Goal: Complete application form: Complete application form

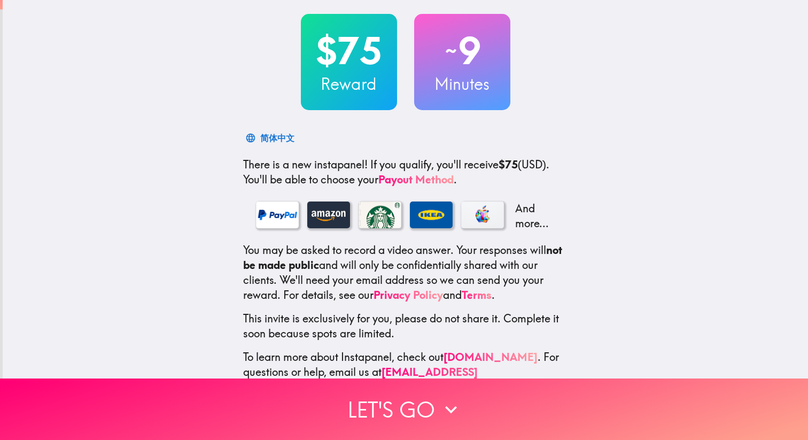
scroll to position [73, 0]
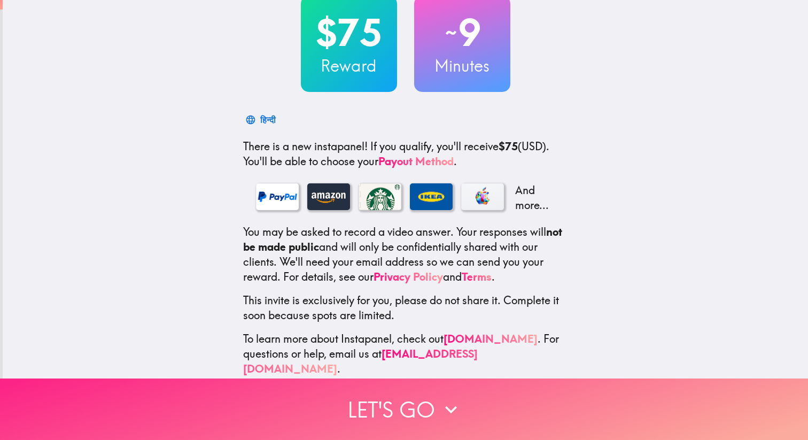
click at [397, 407] on button "Let's go" at bounding box center [404, 409] width 808 height 61
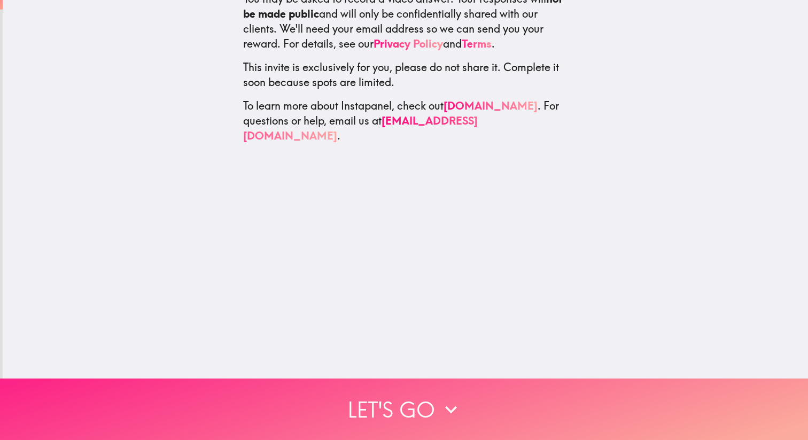
scroll to position [0, 0]
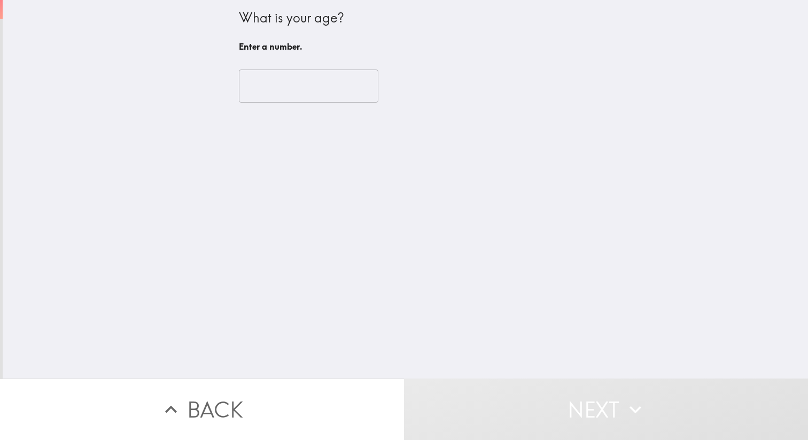
click at [300, 88] on input "number" at bounding box center [309, 86] width 140 height 33
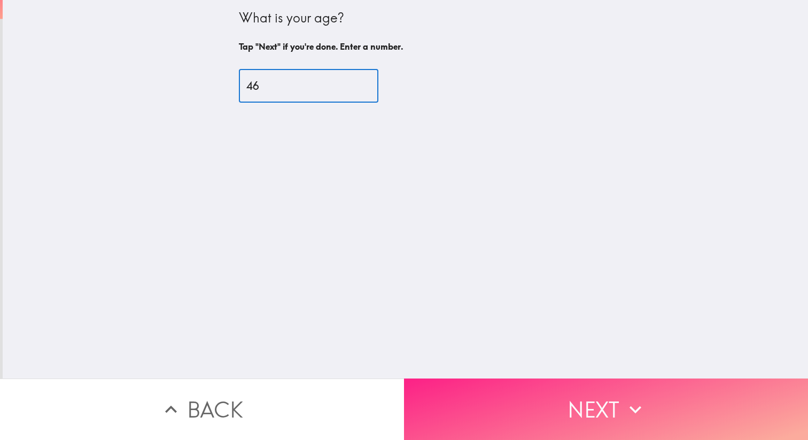
type input "46"
click at [648, 415] on button "Next" at bounding box center [606, 409] width 404 height 61
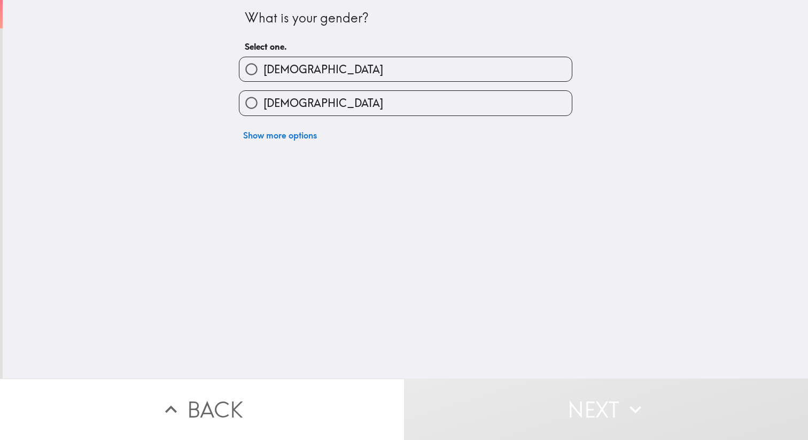
click at [246, 99] on input "[DEMOGRAPHIC_DATA]" at bounding box center [252, 103] width 24 height 24
radio input "true"
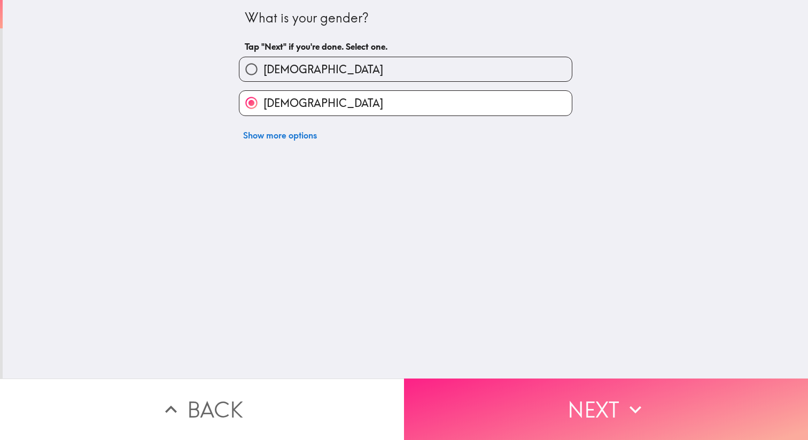
click at [539, 408] on button "Next" at bounding box center [606, 409] width 404 height 61
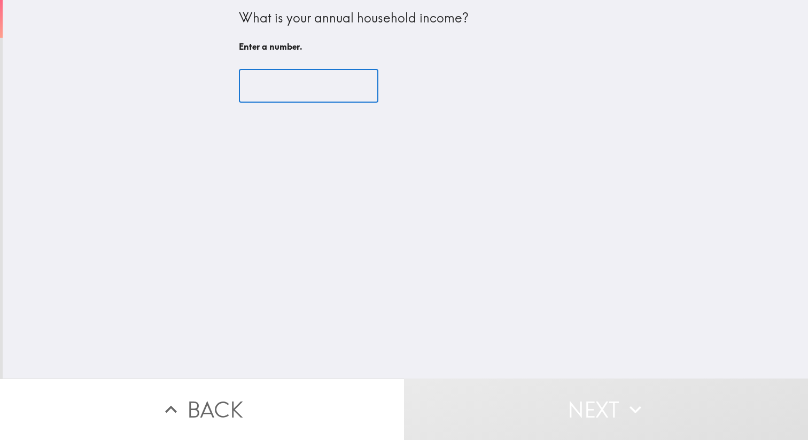
click at [315, 78] on input "number" at bounding box center [309, 86] width 140 height 33
click at [356, 94] on input "number" at bounding box center [309, 86] width 140 height 33
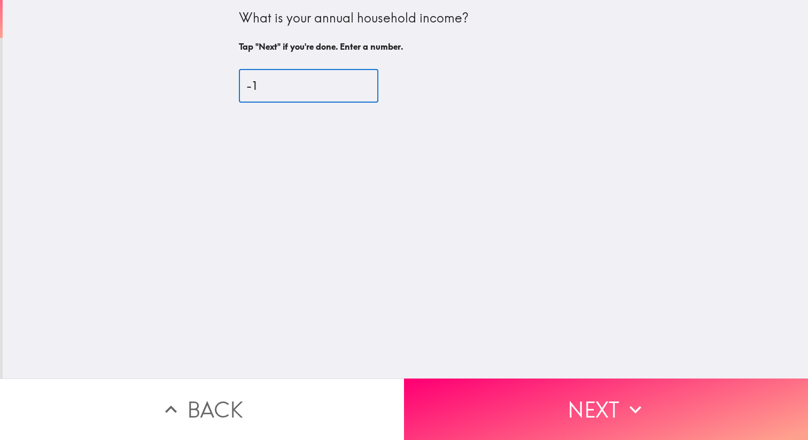
type input "-1"
click at [357, 90] on input "-1" at bounding box center [309, 86] width 140 height 33
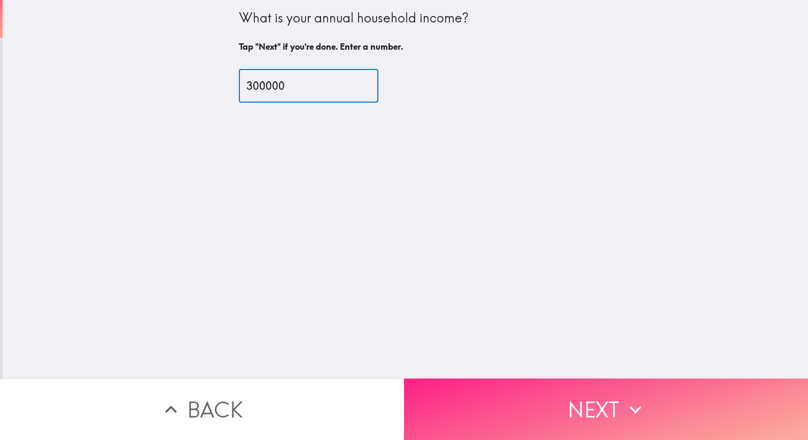
type input "300000"
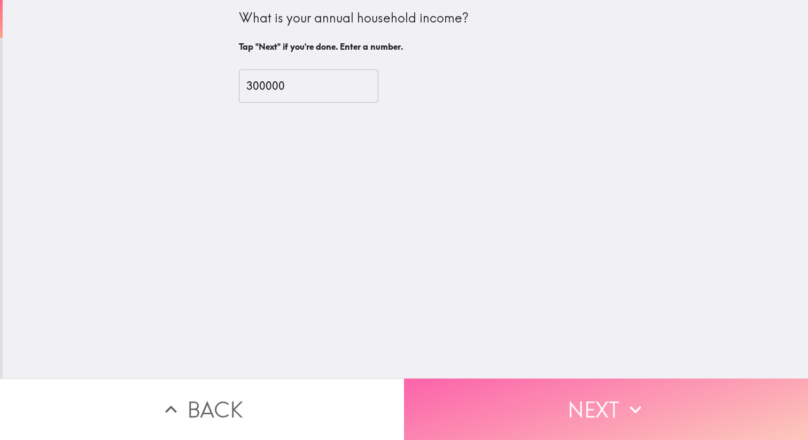
click at [568, 407] on button "Next" at bounding box center [606, 409] width 404 height 61
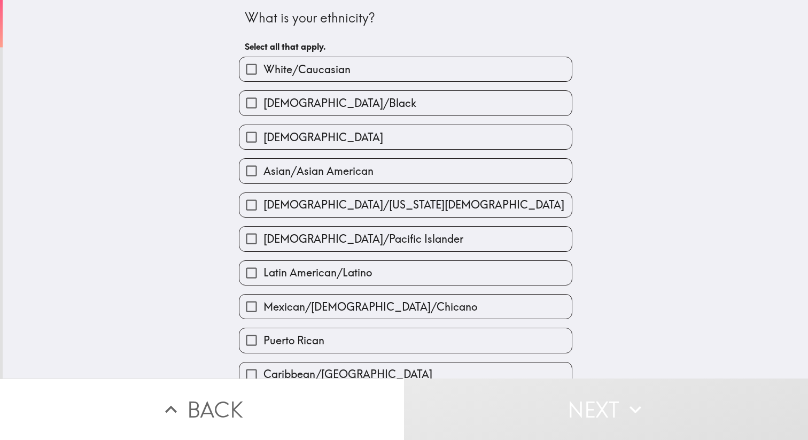
click at [260, 64] on input "White/Caucasian" at bounding box center [252, 69] width 24 height 24
checkbox input "true"
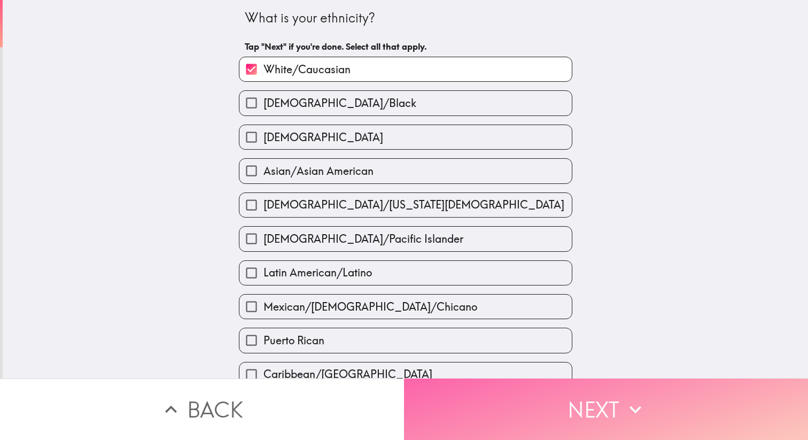
click at [519, 398] on button "Next" at bounding box center [606, 409] width 404 height 61
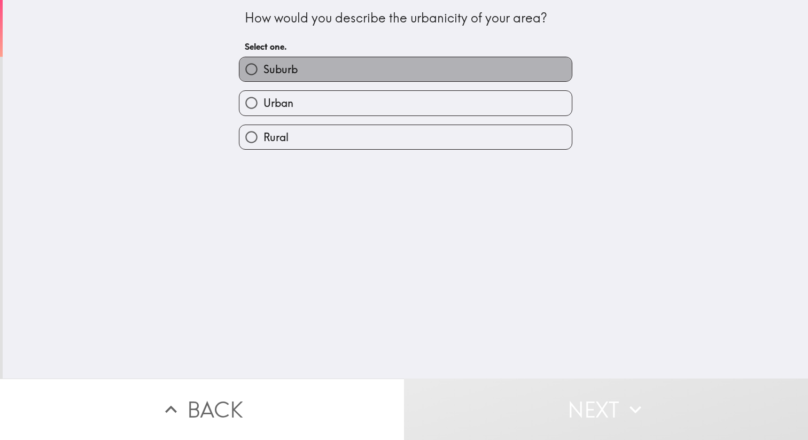
click at [325, 67] on label "Suburb" at bounding box center [406, 69] width 333 height 24
click at [264, 67] on input "Suburb" at bounding box center [252, 69] width 24 height 24
radio input "true"
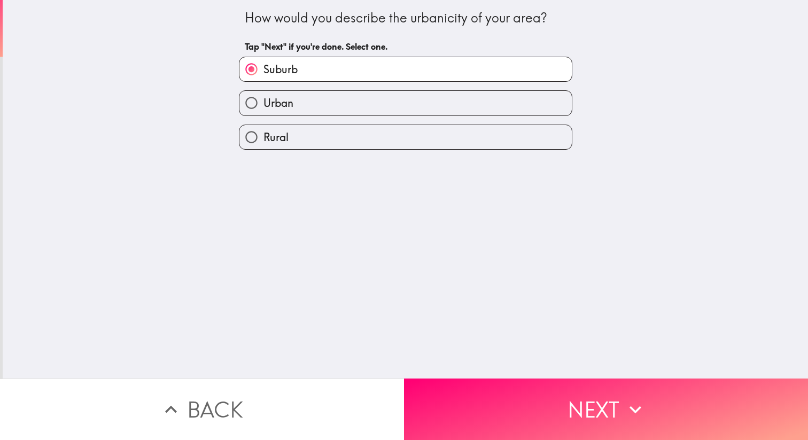
click at [313, 101] on label "Urban" at bounding box center [406, 103] width 333 height 24
click at [264, 101] on input "Urban" at bounding box center [252, 103] width 24 height 24
radio input "true"
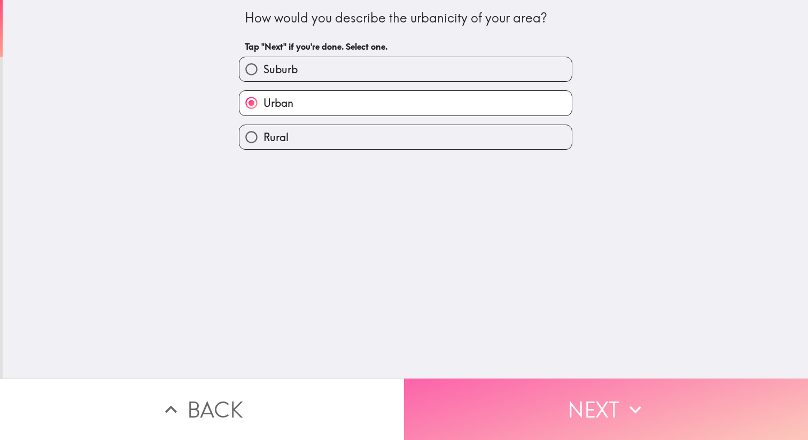
click at [601, 406] on button "Next" at bounding box center [606, 409] width 404 height 61
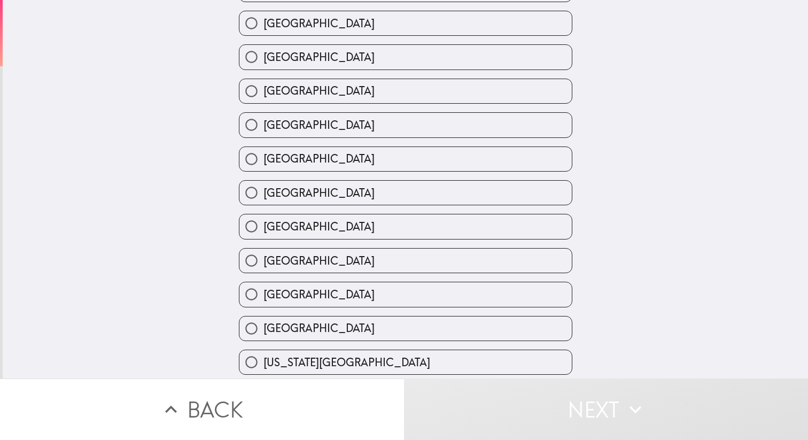
scroll to position [219, 0]
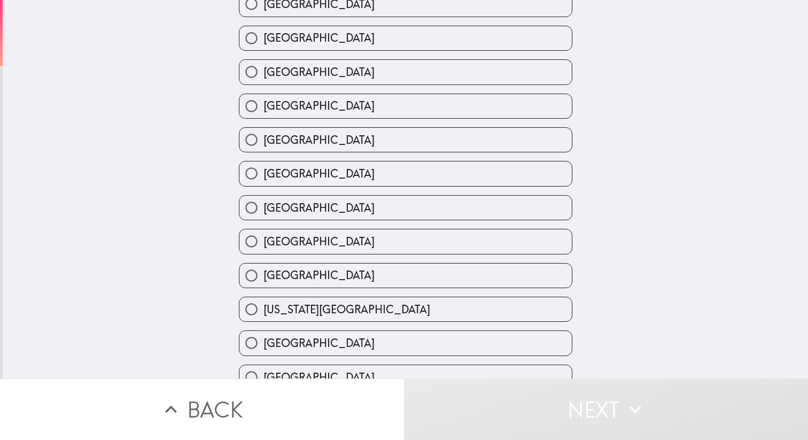
click at [456, 314] on label "[US_STATE][GEOGRAPHIC_DATA]" at bounding box center [406, 309] width 333 height 24
click at [264, 314] on input "[US_STATE][GEOGRAPHIC_DATA]" at bounding box center [252, 309] width 24 height 24
radio input "true"
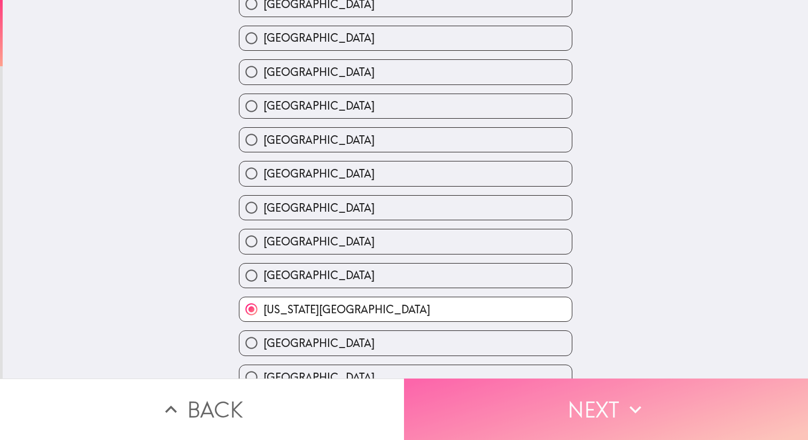
click at [583, 424] on button "Next" at bounding box center [606, 409] width 404 height 61
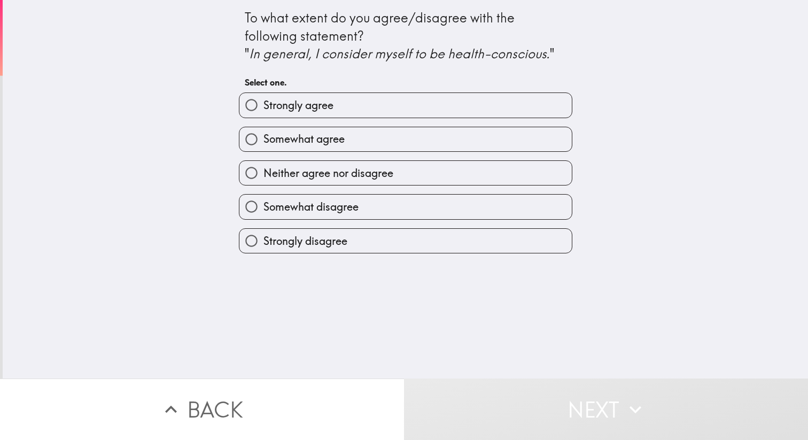
click at [405, 142] on label "Somewhat agree" at bounding box center [406, 139] width 333 height 24
click at [264, 142] on input "Somewhat agree" at bounding box center [252, 139] width 24 height 24
radio input "true"
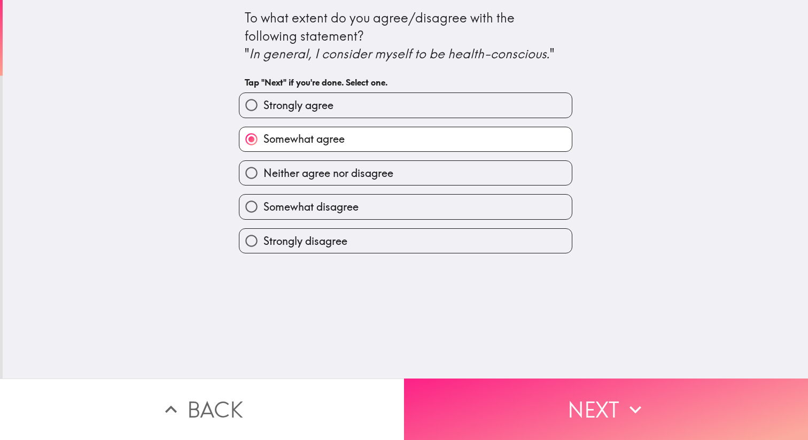
click at [563, 435] on button "Next" at bounding box center [606, 409] width 404 height 61
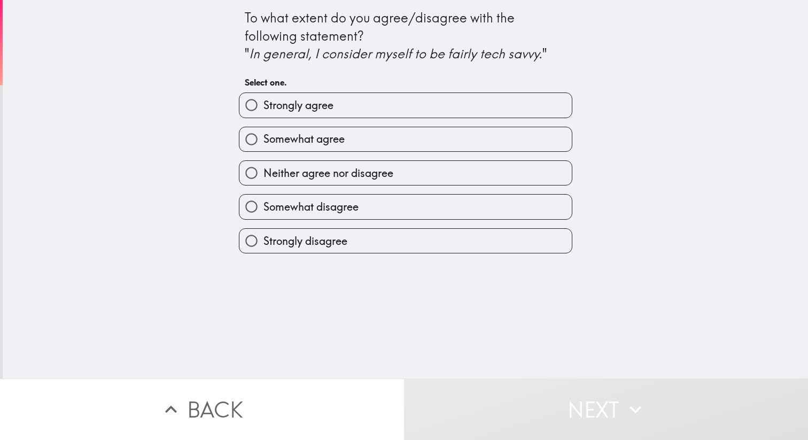
click at [389, 143] on label "Somewhat agree" at bounding box center [406, 139] width 333 height 24
click at [264, 143] on input "Somewhat agree" at bounding box center [252, 139] width 24 height 24
radio input "true"
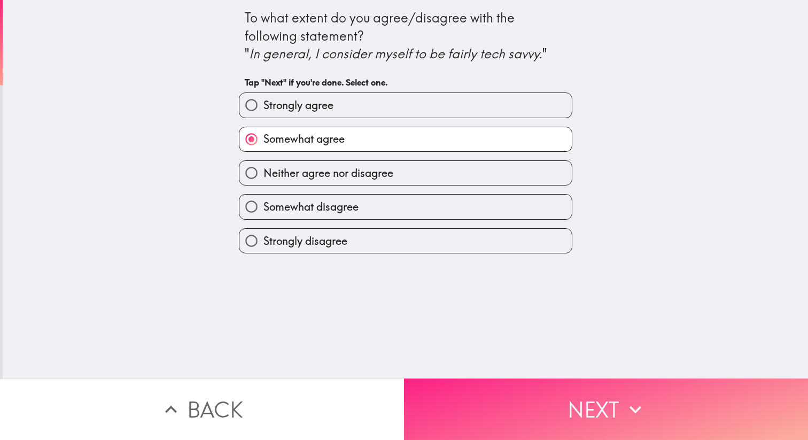
click at [576, 404] on button "Next" at bounding box center [606, 409] width 404 height 61
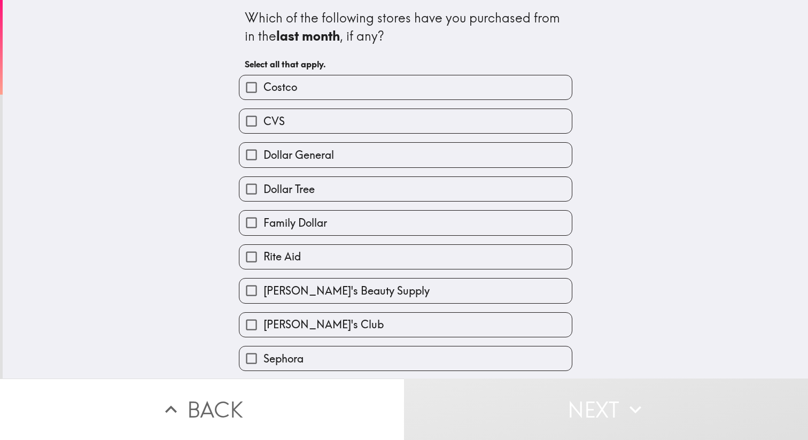
click at [371, 113] on label "CVS" at bounding box center [406, 121] width 333 height 24
click at [264, 113] on input "CVS" at bounding box center [252, 121] width 24 height 24
checkbox input "true"
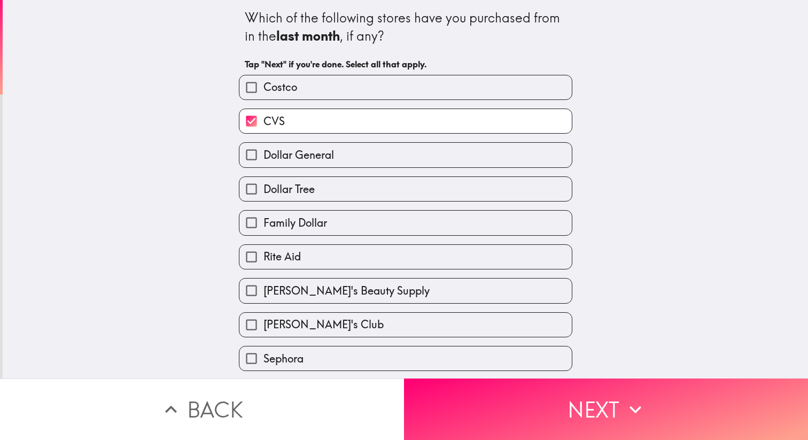
click at [368, 150] on label "Dollar General" at bounding box center [406, 155] width 333 height 24
click at [264, 150] on input "Dollar General" at bounding box center [252, 155] width 24 height 24
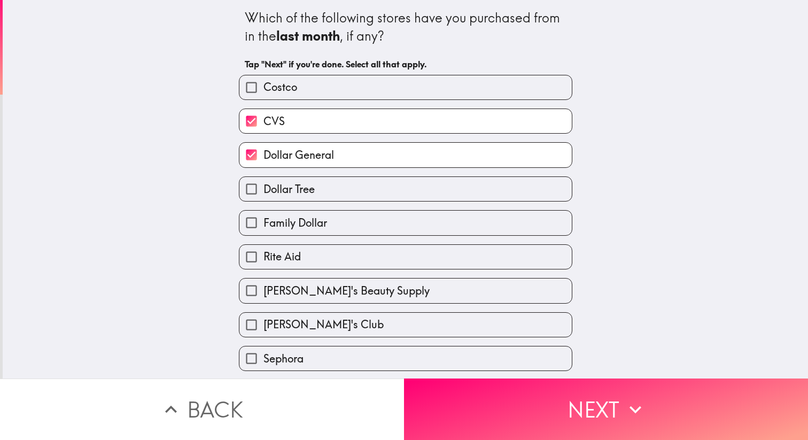
click at [368, 150] on label "Dollar General" at bounding box center [406, 155] width 333 height 24
click at [264, 150] on input "Dollar General" at bounding box center [252, 155] width 24 height 24
checkbox input "false"
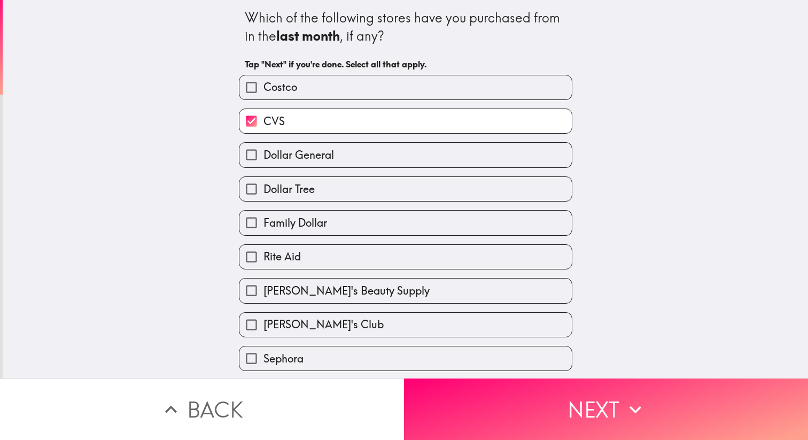
click at [351, 183] on label "Dollar Tree" at bounding box center [406, 189] width 333 height 24
click at [264, 183] on input "Dollar Tree" at bounding box center [252, 189] width 24 height 24
checkbox input "true"
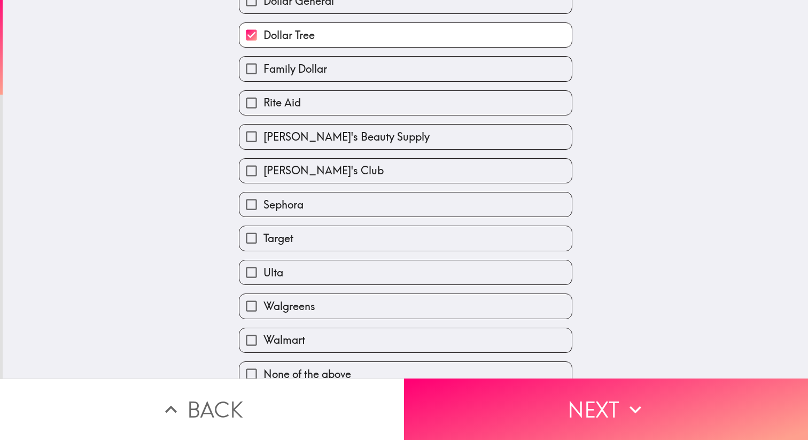
scroll to position [165, 0]
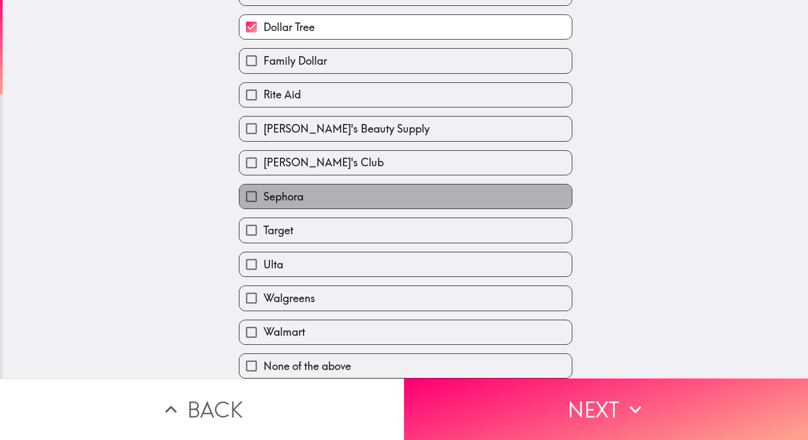
click at [333, 202] on label "Sephora" at bounding box center [406, 196] width 333 height 24
click at [264, 202] on input "Sephora" at bounding box center [252, 196] width 24 height 24
checkbox input "true"
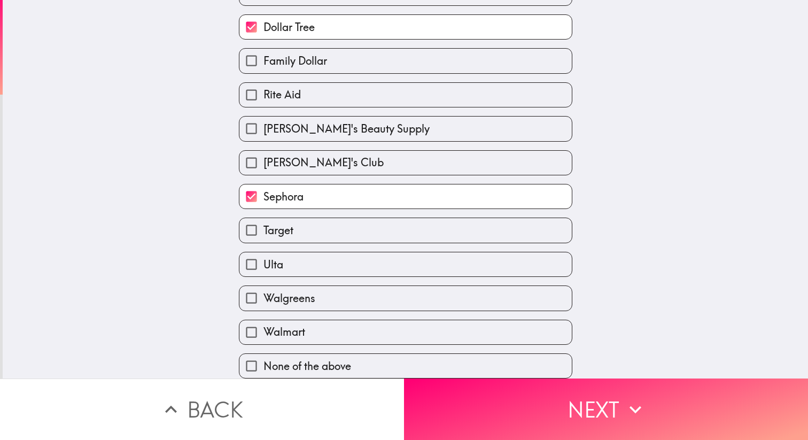
click at [333, 232] on label "Target" at bounding box center [406, 230] width 333 height 24
click at [264, 232] on input "Target" at bounding box center [252, 230] width 24 height 24
checkbox input "true"
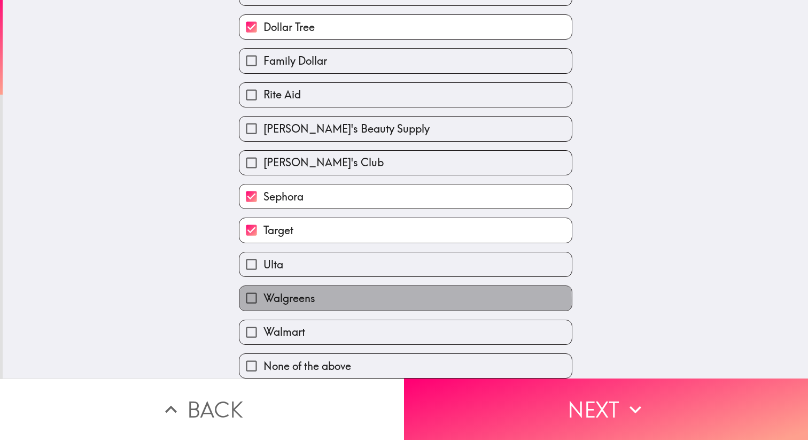
click at [333, 304] on label "Walgreens" at bounding box center [406, 298] width 333 height 24
click at [264, 304] on input "Walgreens" at bounding box center [252, 298] width 24 height 24
checkbox input "true"
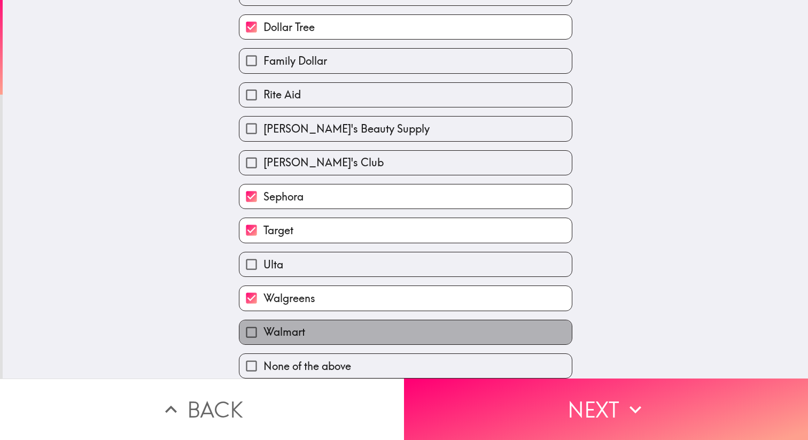
click at [333, 329] on label "Walmart" at bounding box center [406, 332] width 333 height 24
click at [264, 329] on input "Walmart" at bounding box center [252, 332] width 24 height 24
checkbox input "true"
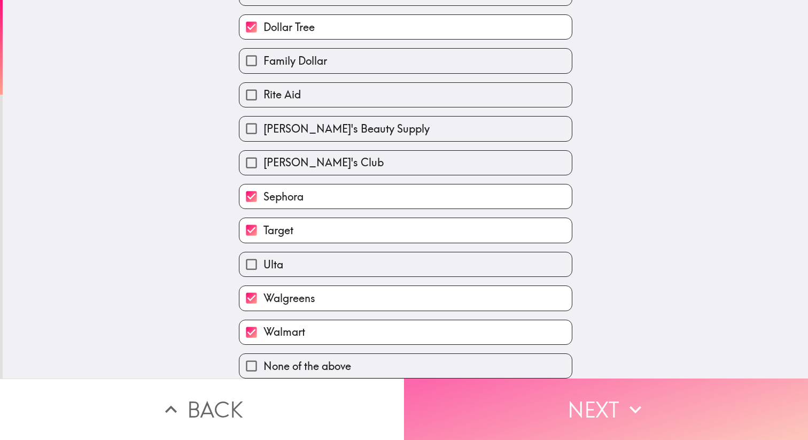
click at [595, 416] on button "Next" at bounding box center [606, 409] width 404 height 61
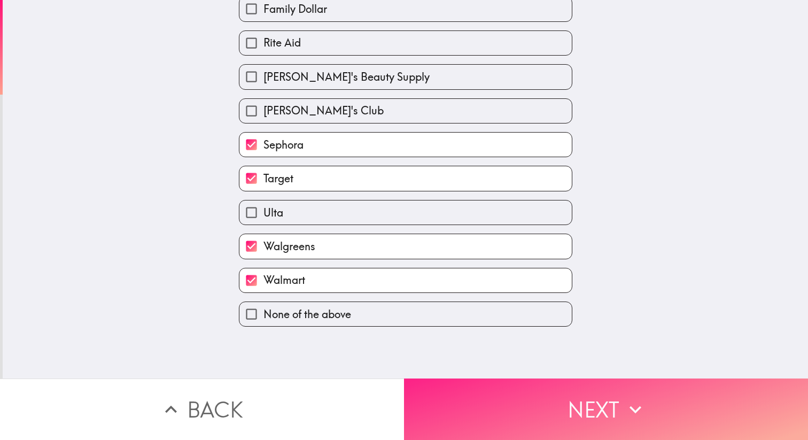
scroll to position [0, 0]
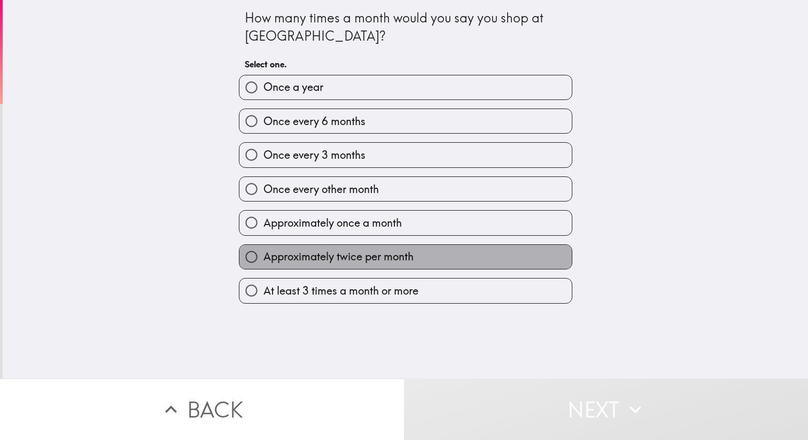
click at [384, 256] on span "Approximately twice per month" at bounding box center [339, 256] width 150 height 15
click at [264, 256] on input "Approximately twice per month" at bounding box center [252, 257] width 24 height 24
radio input "true"
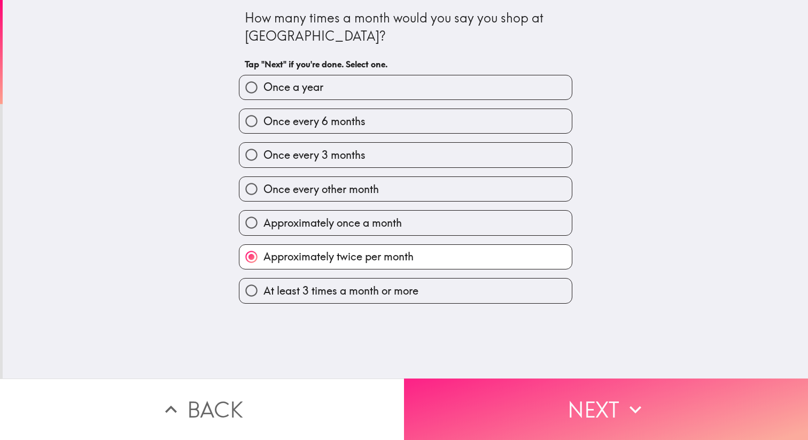
click at [565, 405] on button "Next" at bounding box center [606, 409] width 404 height 61
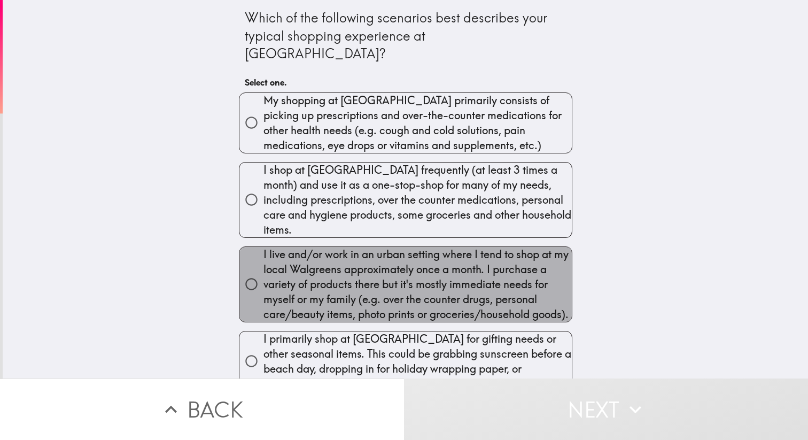
click at [486, 266] on span "I live and/or work in an urban setting where I tend to shop at my local Walgree…" at bounding box center [418, 284] width 308 height 75
click at [264, 272] on input "I live and/or work in an urban setting where I tend to shop at my local Walgree…" at bounding box center [252, 284] width 24 height 24
radio input "true"
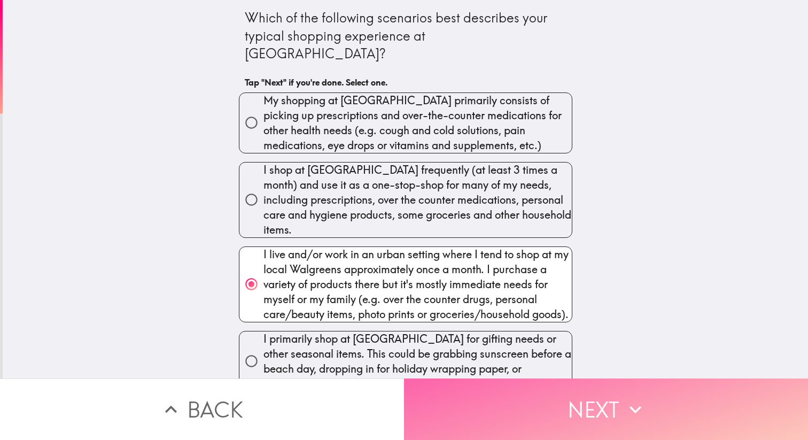
click at [577, 414] on button "Next" at bounding box center [606, 409] width 404 height 61
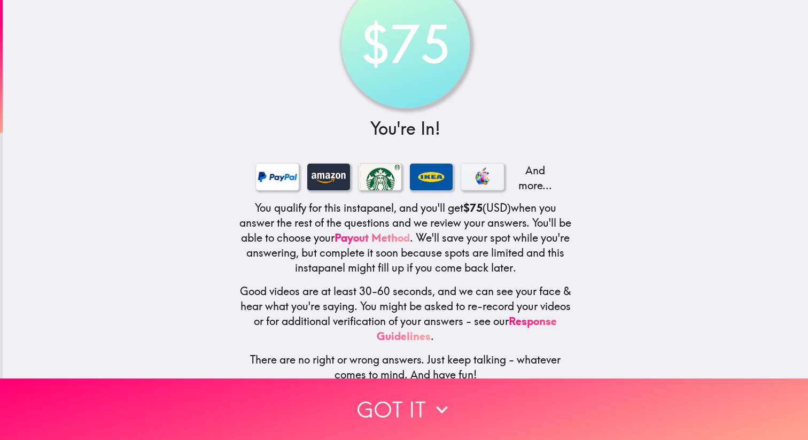
scroll to position [50, 0]
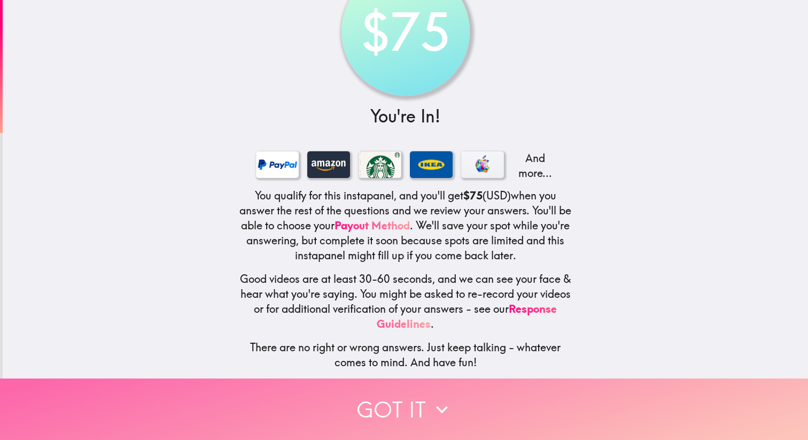
click at [414, 400] on button "Got it" at bounding box center [404, 409] width 808 height 61
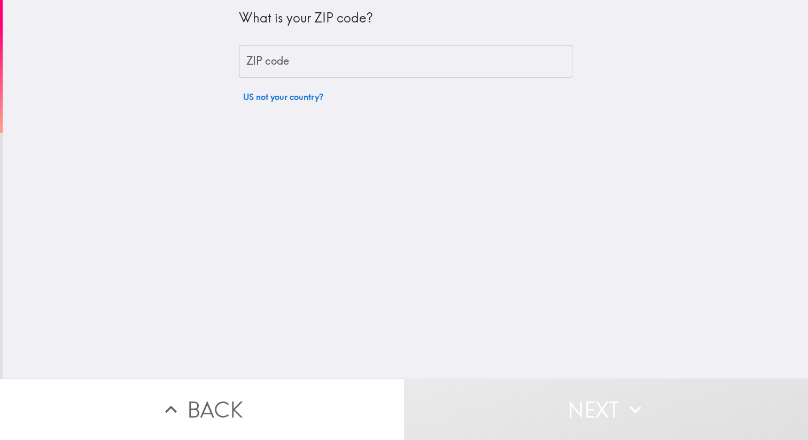
click at [316, 53] on input "ZIP code" at bounding box center [406, 61] width 334 height 33
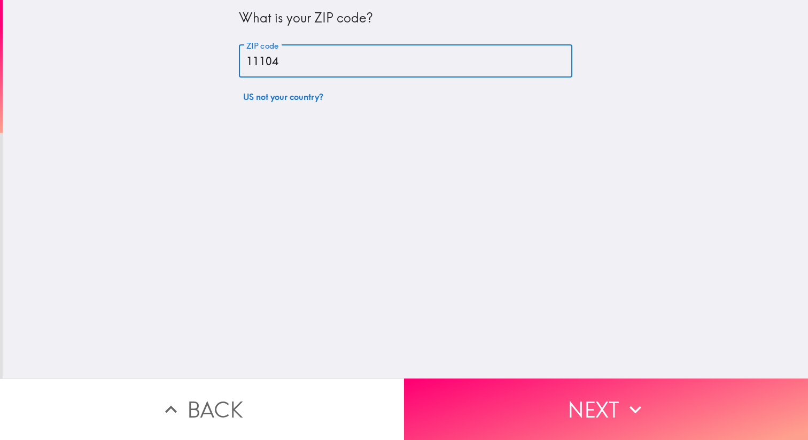
type input "11104"
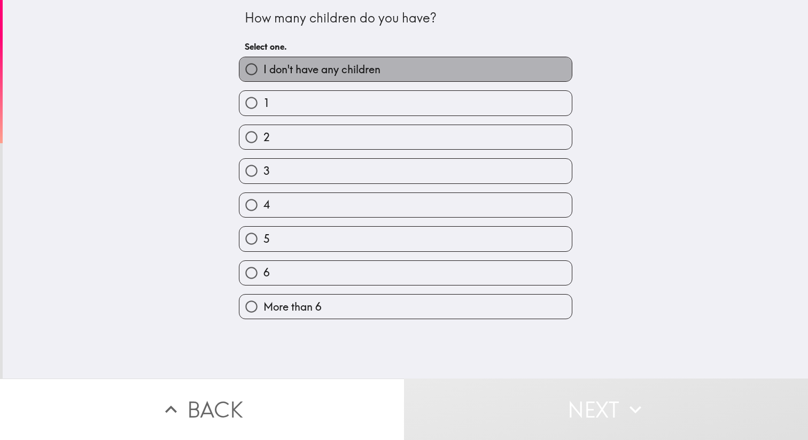
click at [299, 79] on label "I don't have any children" at bounding box center [406, 69] width 333 height 24
click at [264, 79] on input "I don't have any children" at bounding box center [252, 69] width 24 height 24
radio input "true"
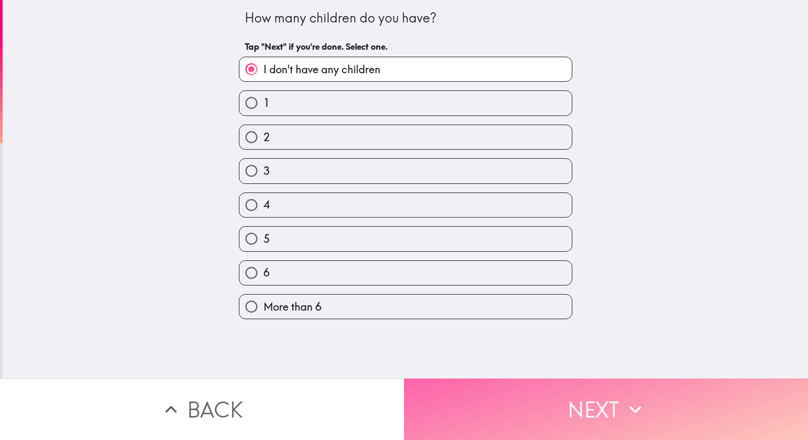
click at [486, 413] on button "Next" at bounding box center [606, 409] width 404 height 61
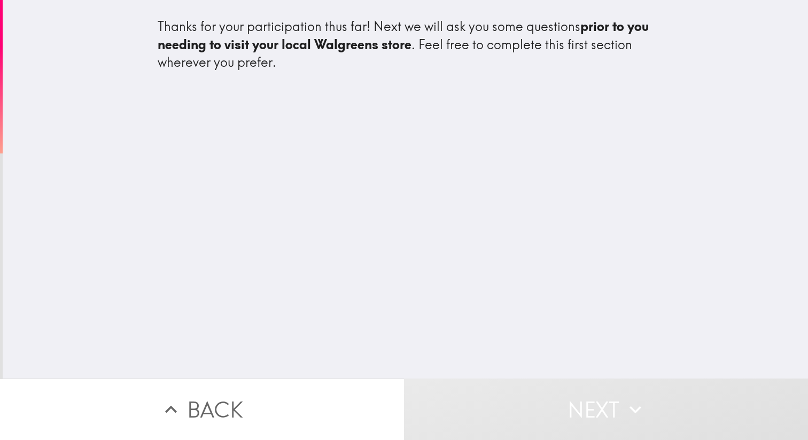
click at [504, 258] on div "Thanks for your participation thus far! Next we will ask you some questions pri…" at bounding box center [406, 189] width 806 height 379
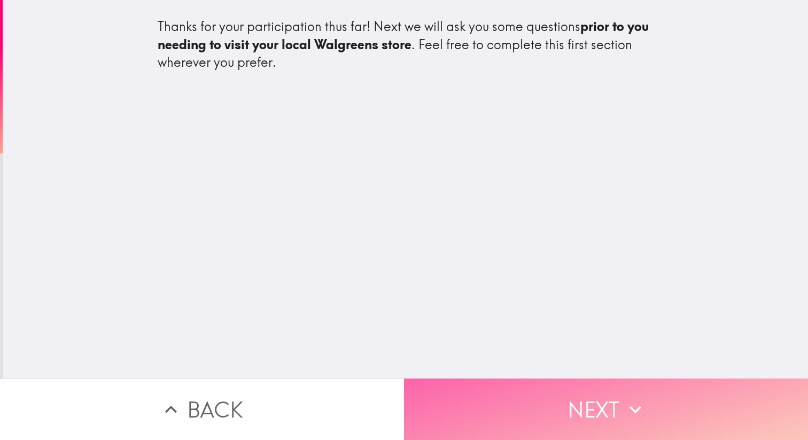
click at [575, 411] on button "Next" at bounding box center [606, 409] width 404 height 61
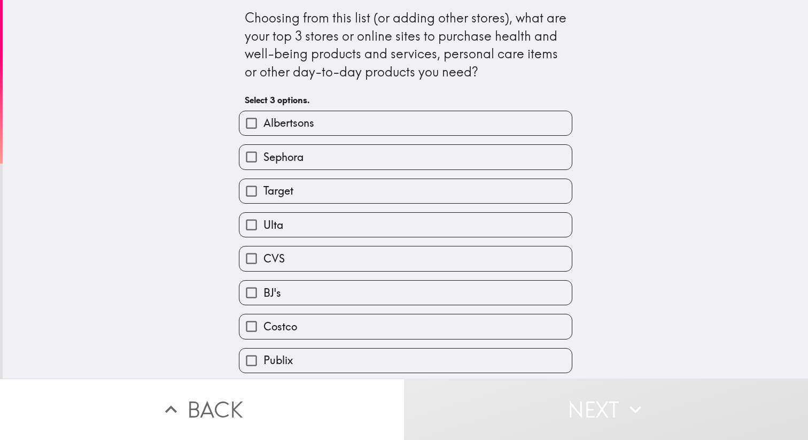
scroll to position [7, 0]
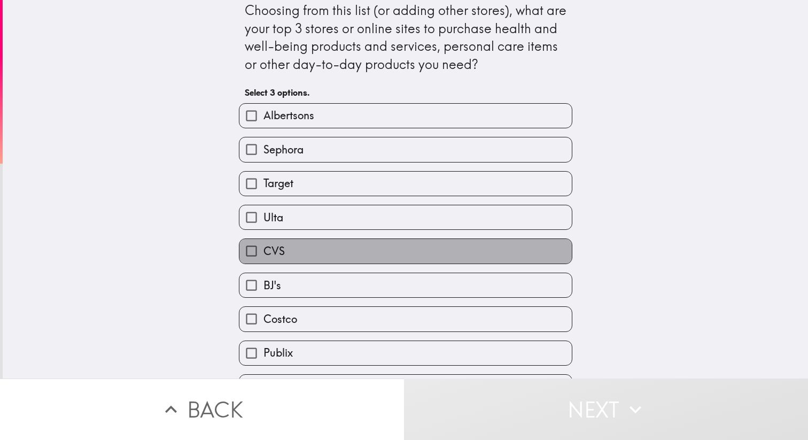
click at [392, 258] on label "CVS" at bounding box center [406, 251] width 333 height 24
click at [264, 258] on input "CVS" at bounding box center [252, 251] width 24 height 24
checkbox input "true"
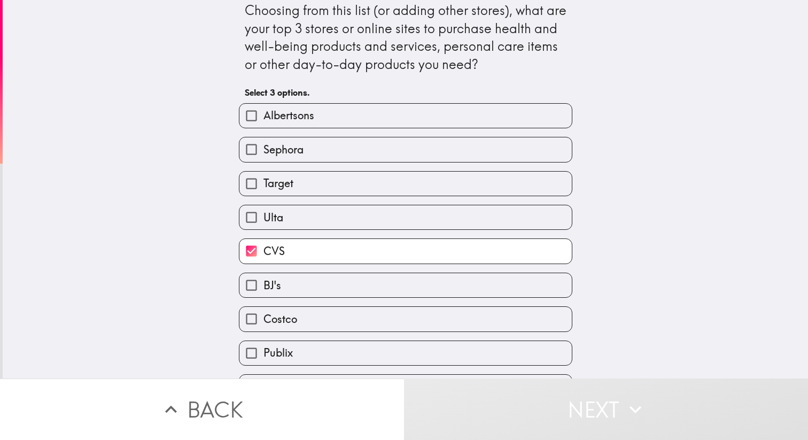
click at [387, 291] on label "BJ's" at bounding box center [406, 285] width 333 height 24
click at [264, 291] on input "BJ's" at bounding box center [252, 285] width 24 height 24
checkbox input "true"
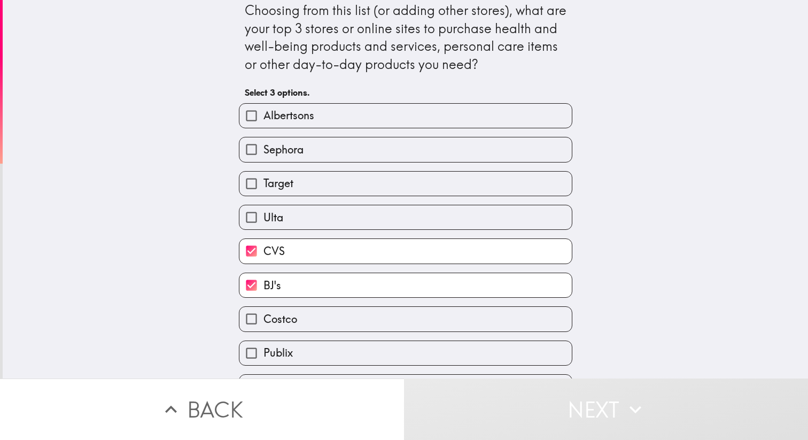
scroll to position [171, 0]
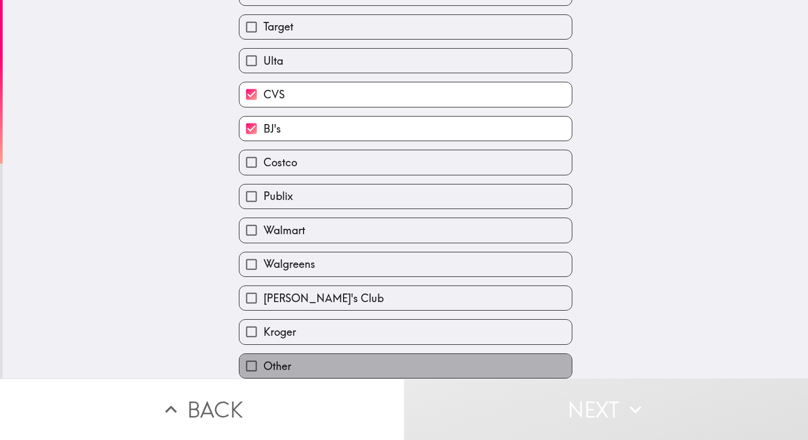
click at [352, 357] on label "Other" at bounding box center [406, 366] width 333 height 24
click at [264, 357] on input "Other" at bounding box center [252, 366] width 24 height 24
checkbox input "true"
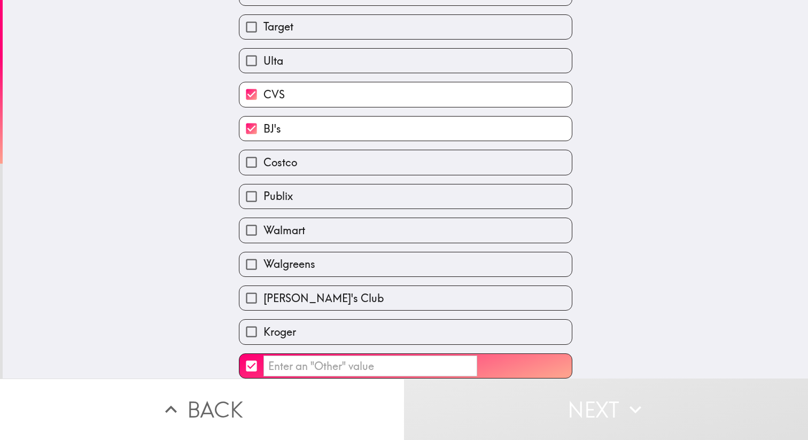
click at [352, 357] on input "​" at bounding box center [371, 366] width 214 height 21
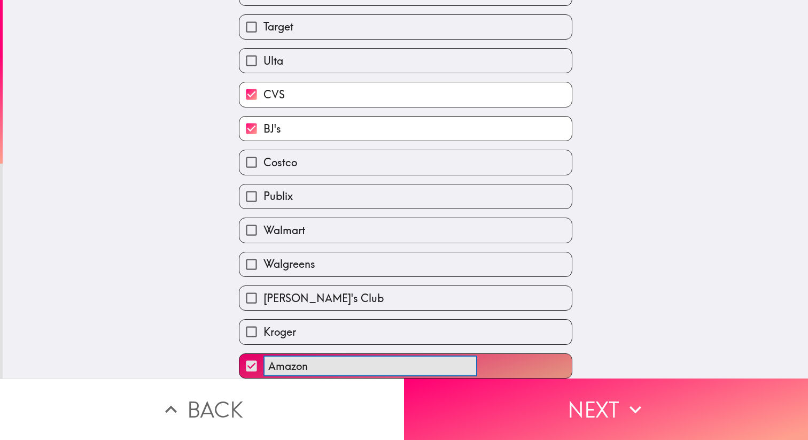
type input "Amazon"
click at [256, 123] on input "BJ's" at bounding box center [252, 129] width 24 height 24
checkbox input "false"
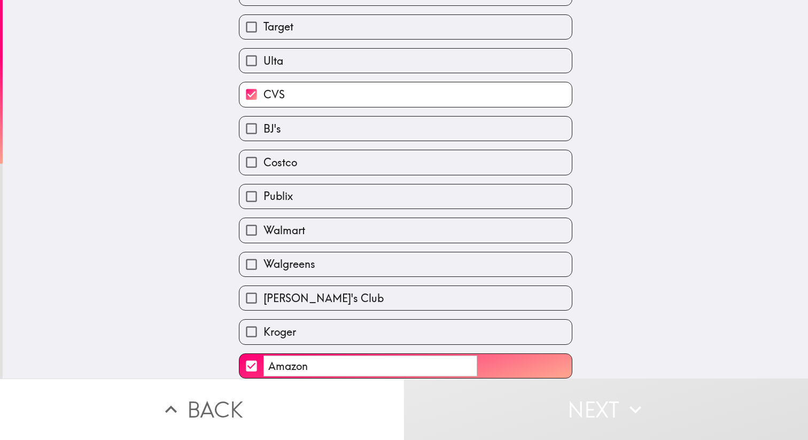
click at [258, 232] on input "Walmart" at bounding box center [252, 230] width 24 height 24
checkbox input "true"
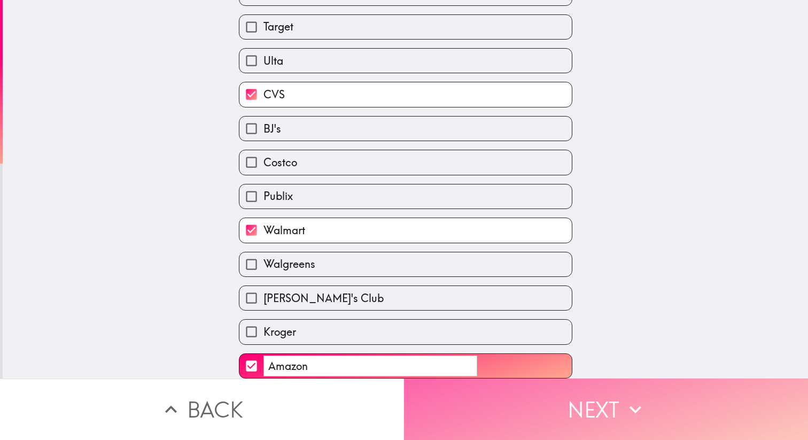
click at [522, 416] on button "Next" at bounding box center [606, 409] width 404 height 61
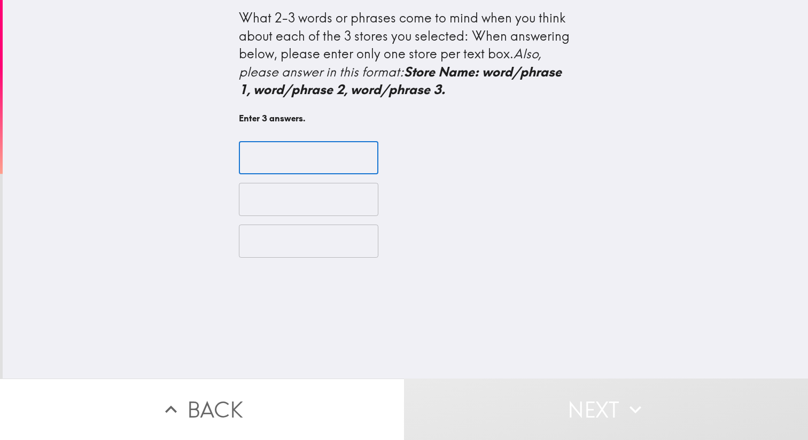
click at [307, 171] on input "text" at bounding box center [309, 157] width 140 height 33
type input "convenience"
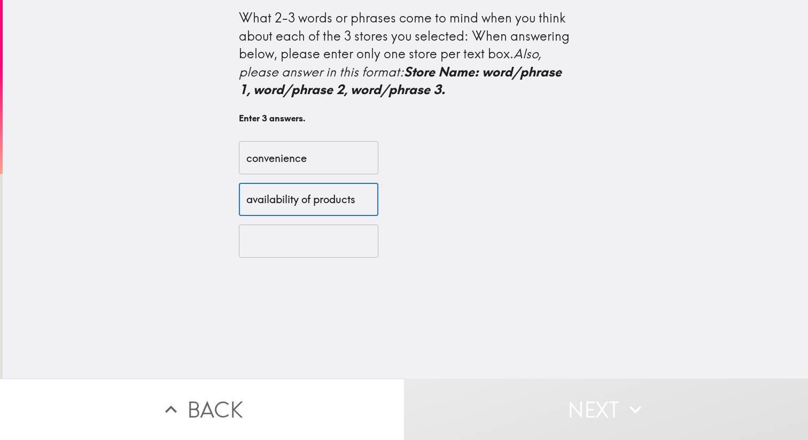
type input "availability of products"
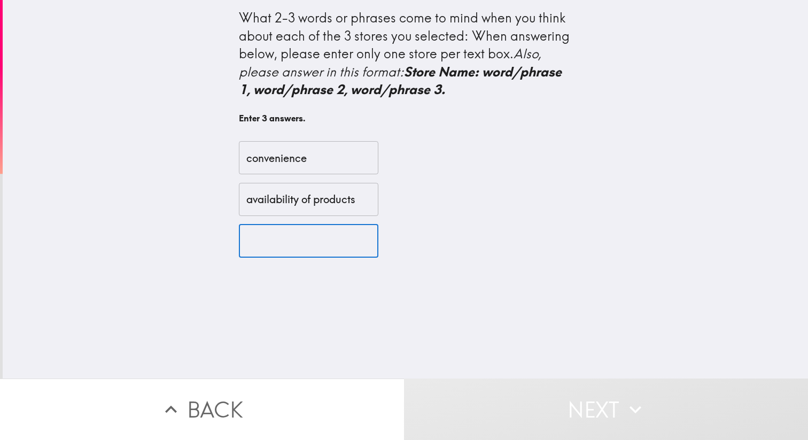
click at [289, 242] on input "text" at bounding box center [309, 241] width 140 height 33
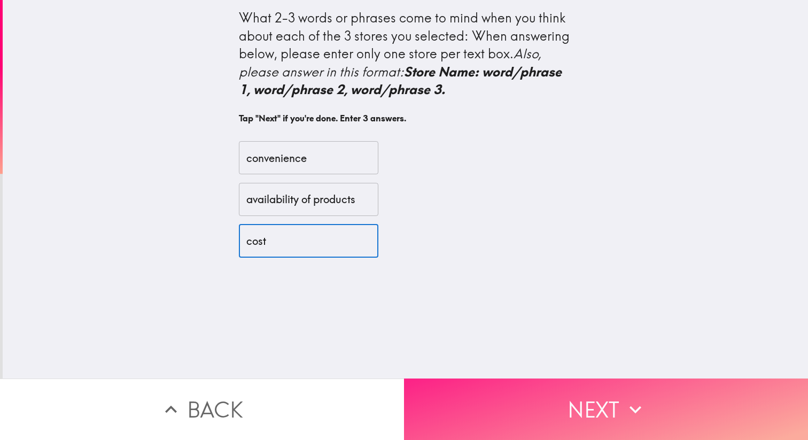
type input "cost"
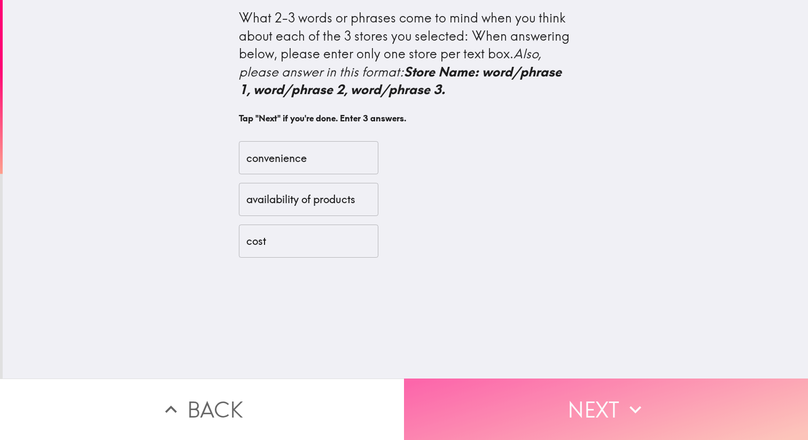
click at [607, 399] on button "Next" at bounding box center [606, 409] width 404 height 61
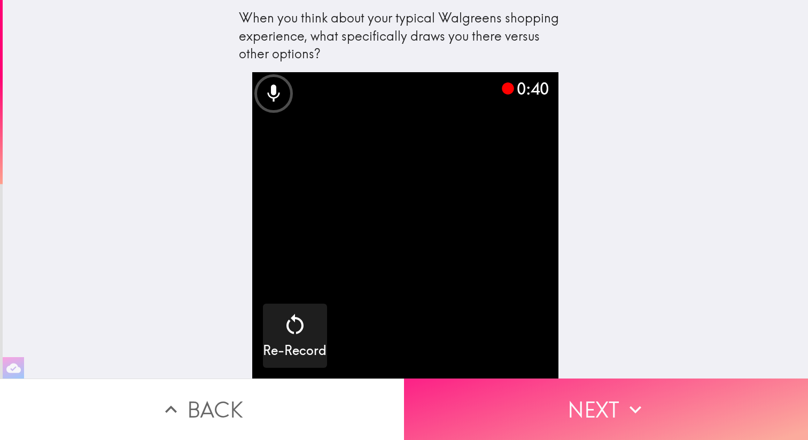
click at [546, 395] on button "Next" at bounding box center [606, 409] width 404 height 61
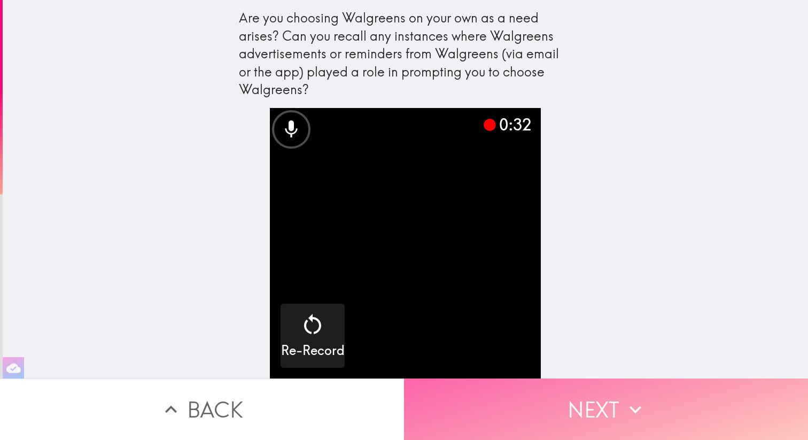
click at [619, 408] on button "Next" at bounding box center [606, 409] width 404 height 61
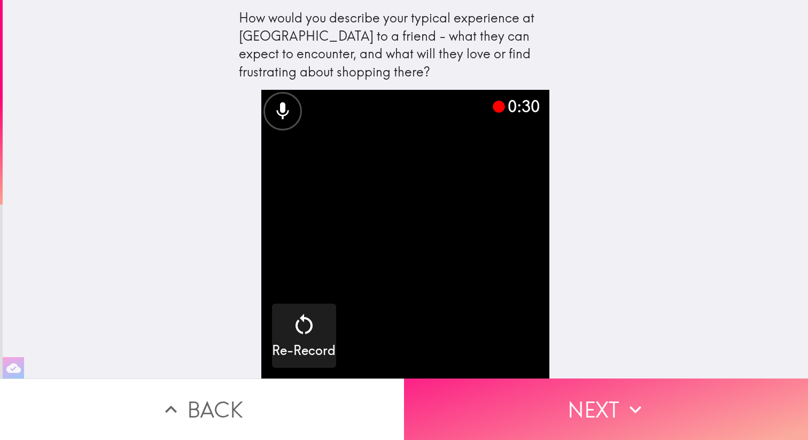
click at [608, 421] on button "Next" at bounding box center [606, 409] width 404 height 61
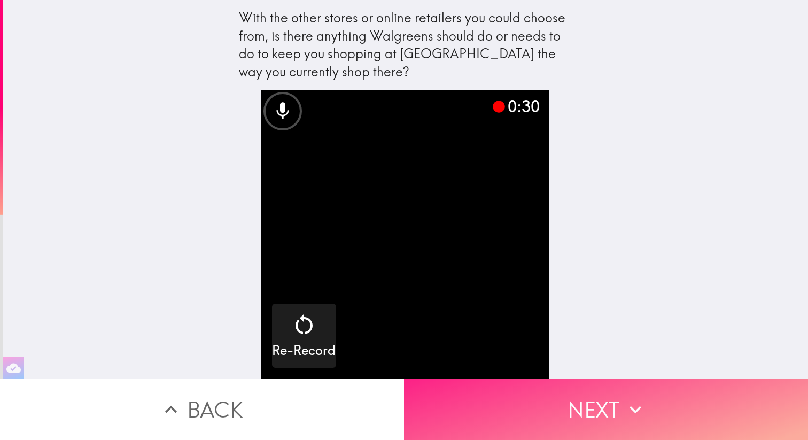
click at [606, 416] on button "Next" at bounding box center [606, 409] width 404 height 61
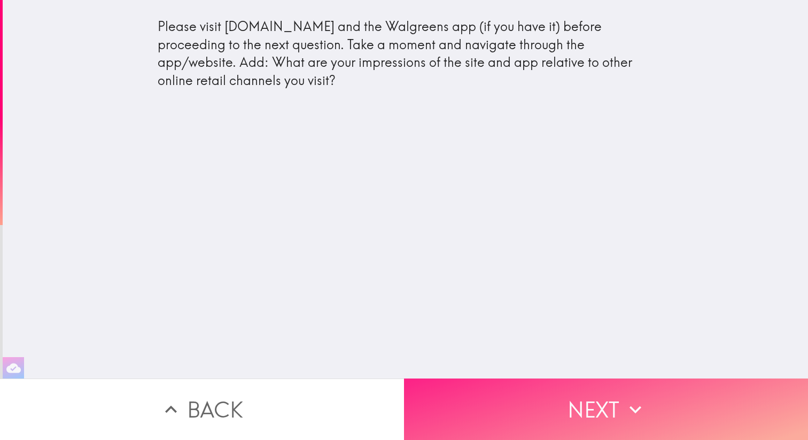
click at [591, 418] on button "Next" at bounding box center [606, 409] width 404 height 61
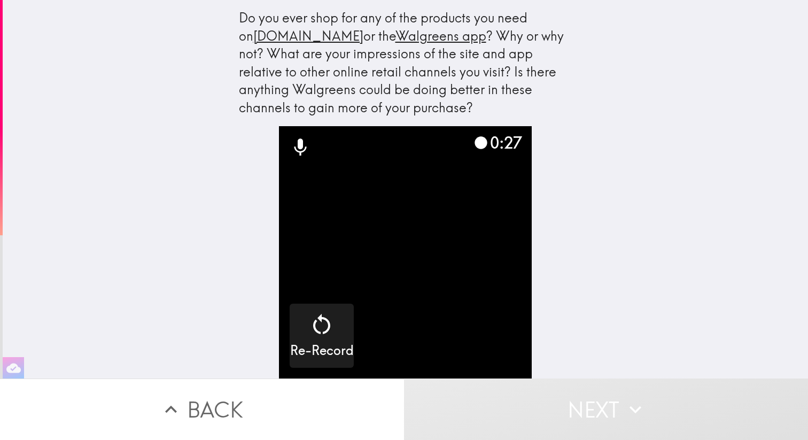
click at [465, 340] on video "button" at bounding box center [405, 252] width 252 height 252
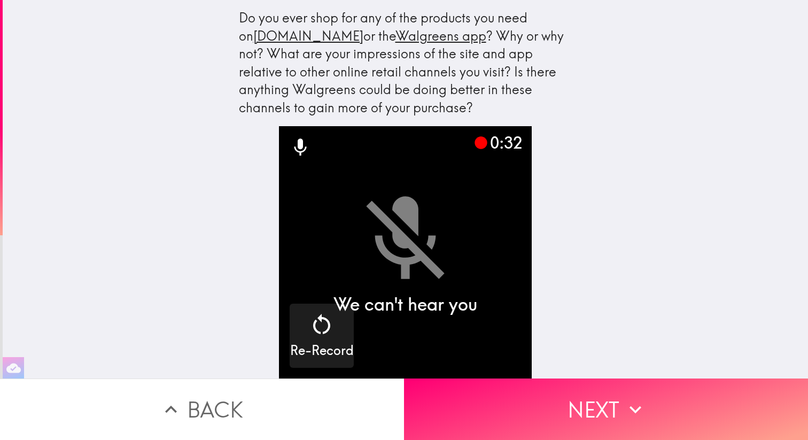
click at [412, 269] on video "button" at bounding box center [405, 252] width 252 height 252
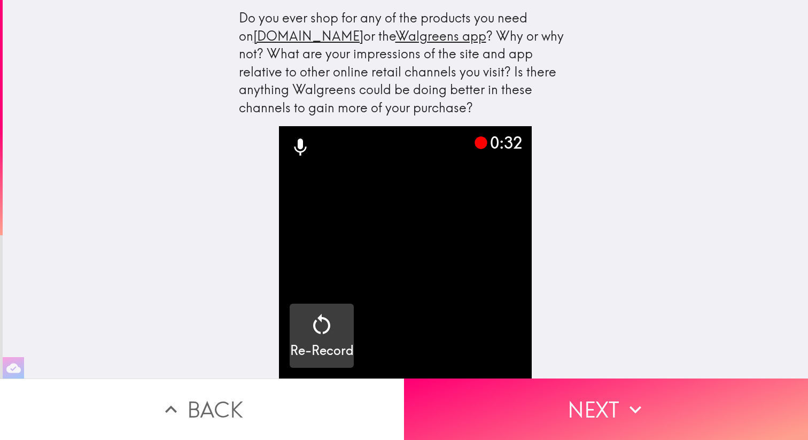
click at [304, 349] on h5 "Re-Record" at bounding box center [322, 351] width 64 height 18
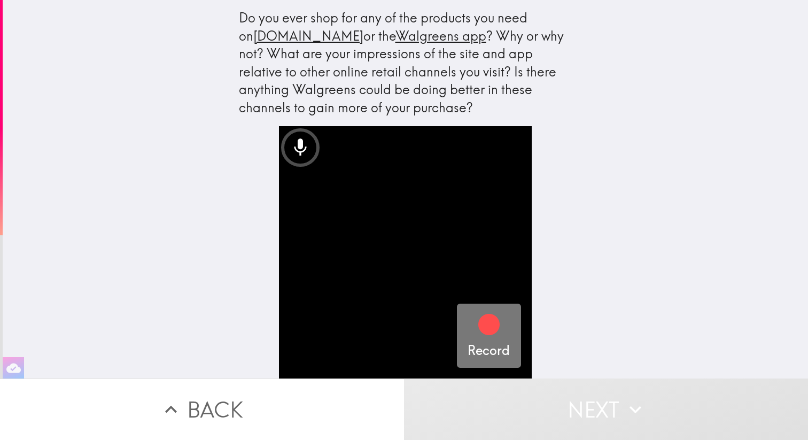
click at [492, 322] on icon "button" at bounding box center [489, 324] width 21 height 21
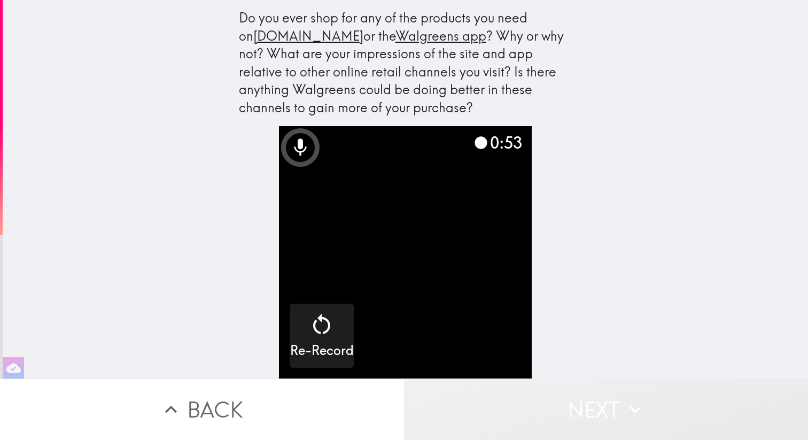
click at [628, 406] on icon "button" at bounding box center [636, 410] width 24 height 24
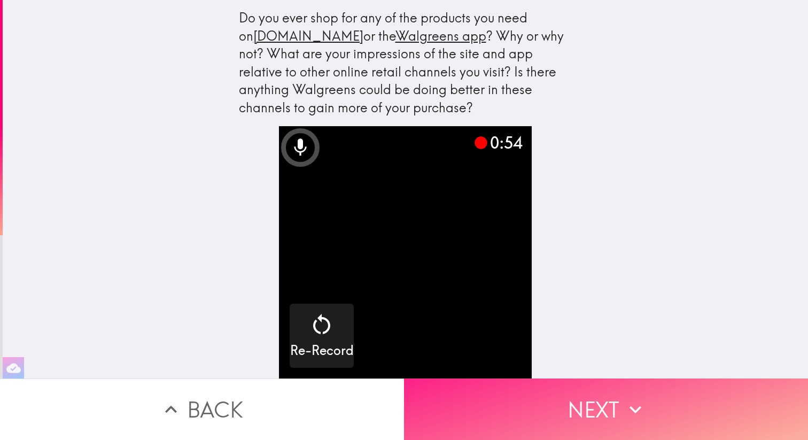
click at [628, 406] on icon "button" at bounding box center [636, 410] width 24 height 24
